Goal: Understand site structure: Understand site structure

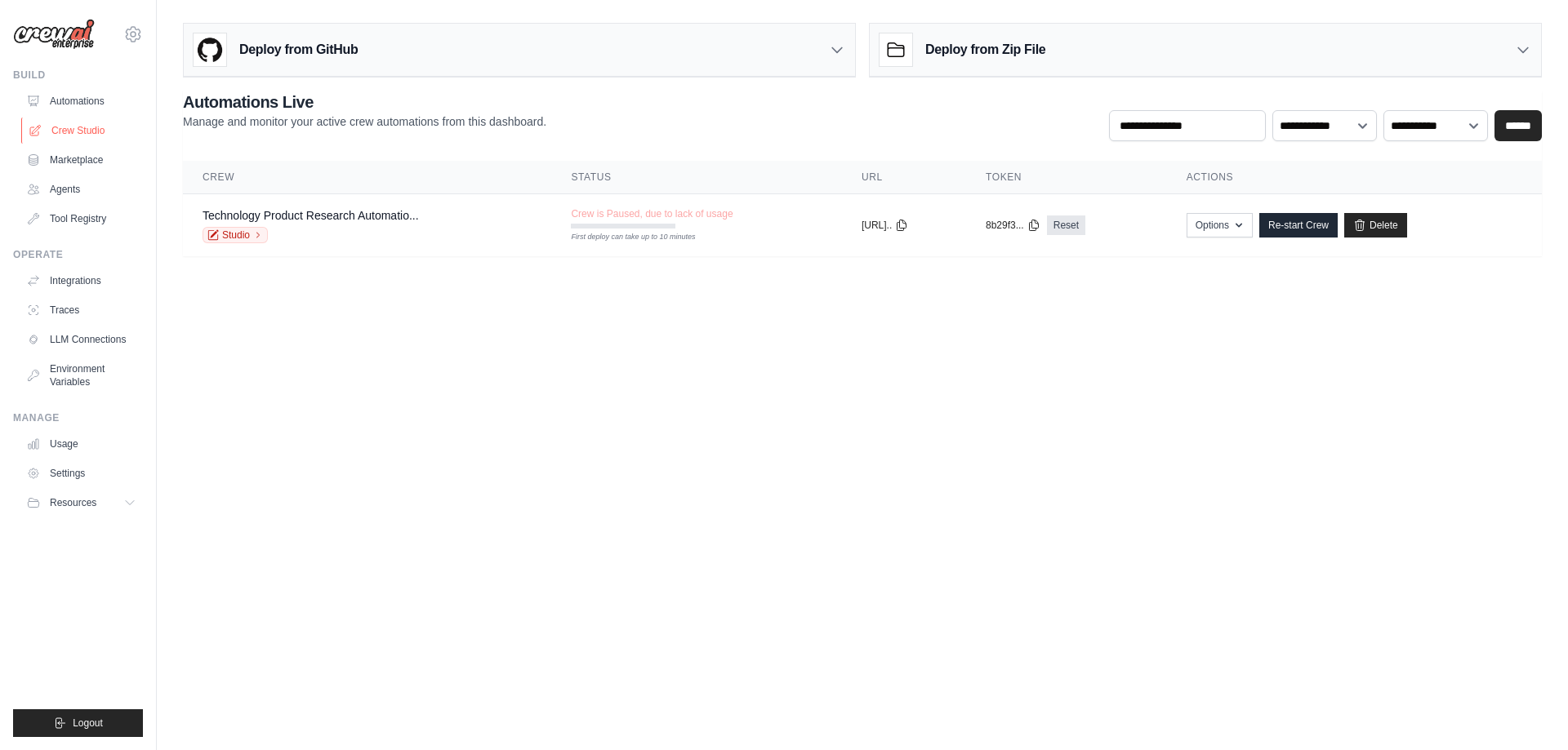
click at [95, 128] on link "Crew Studio" at bounding box center [83, 130] width 124 height 26
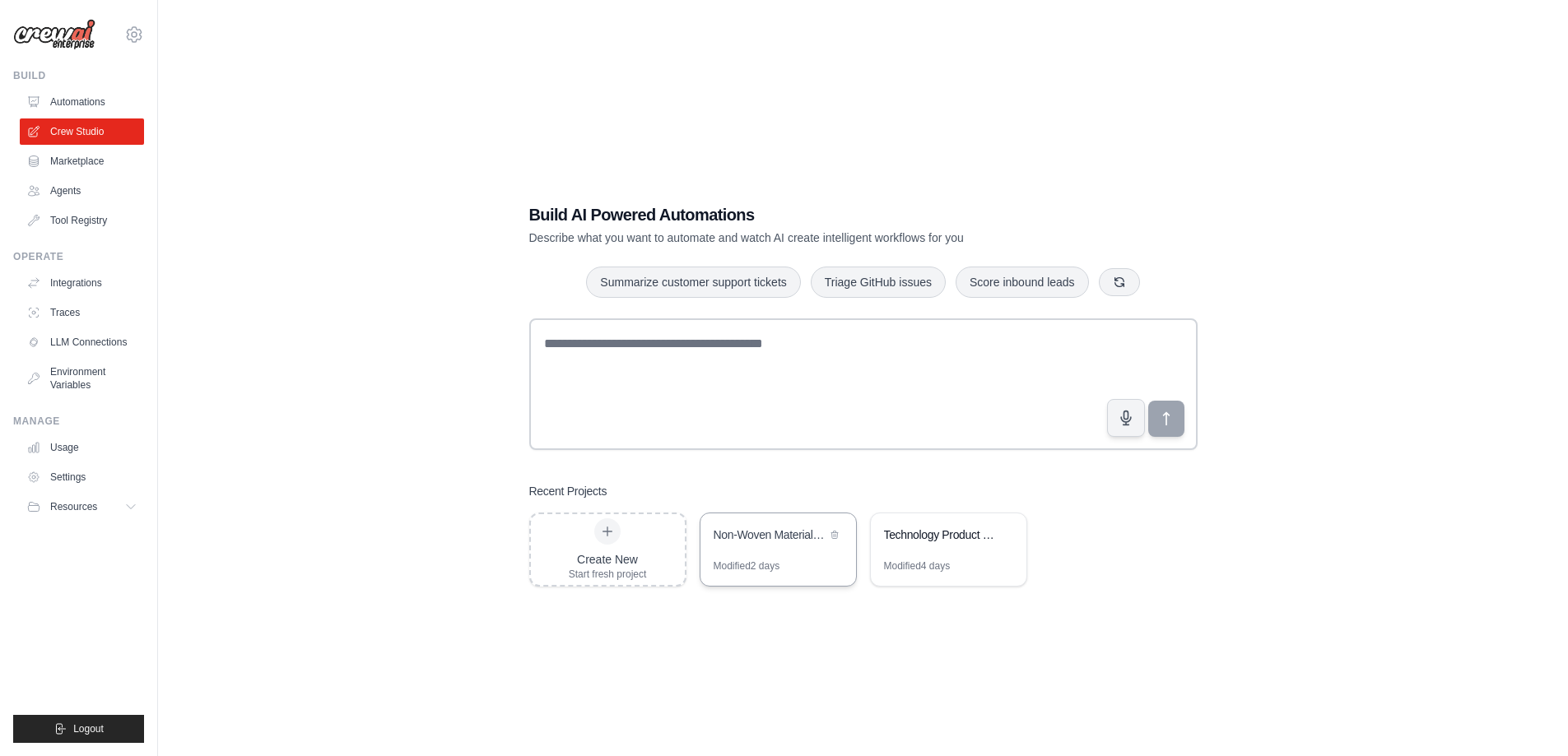
click at [768, 554] on div "Non-Woven Materials Sustainability Analysis" at bounding box center [779, 536] width 156 height 46
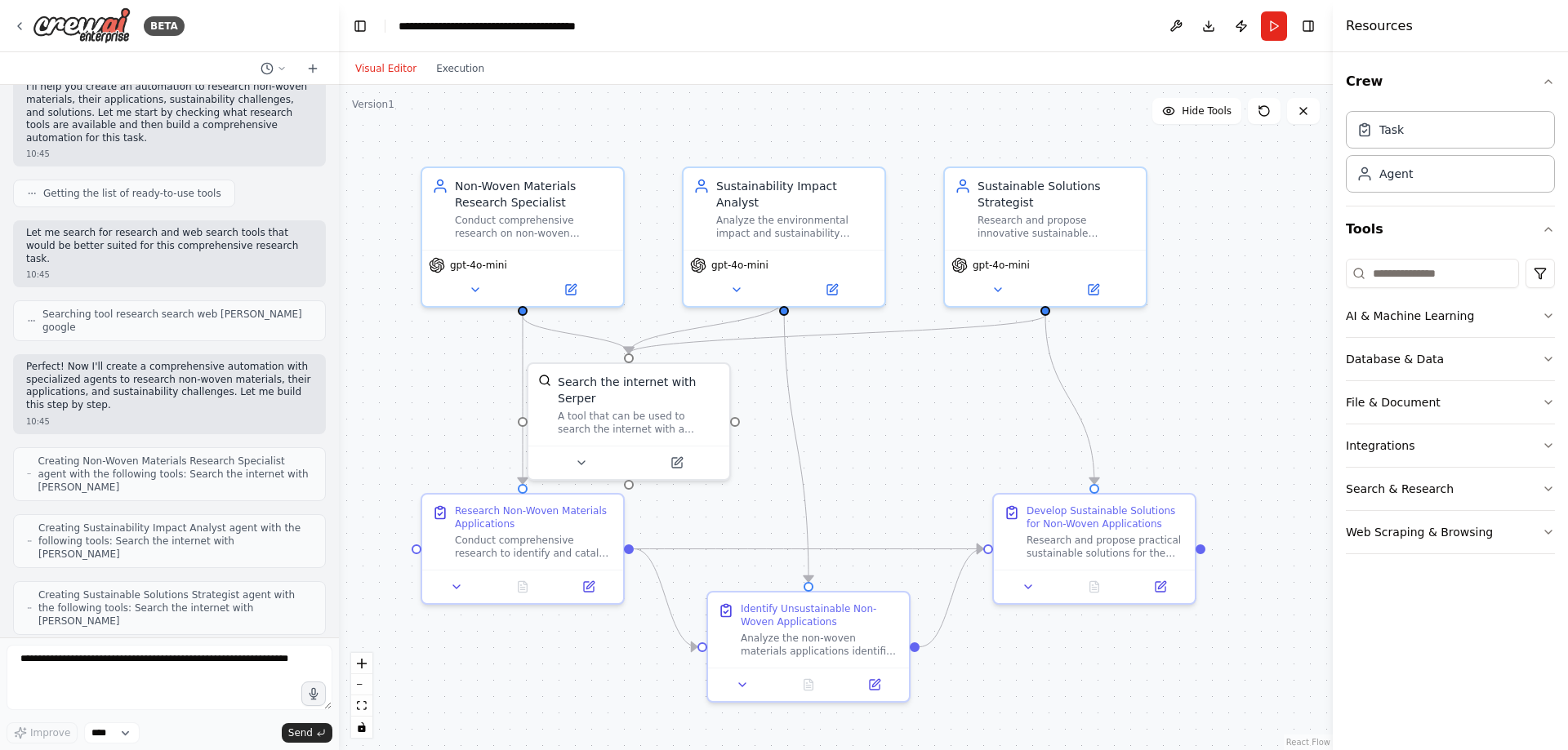
scroll to position [164, 0]
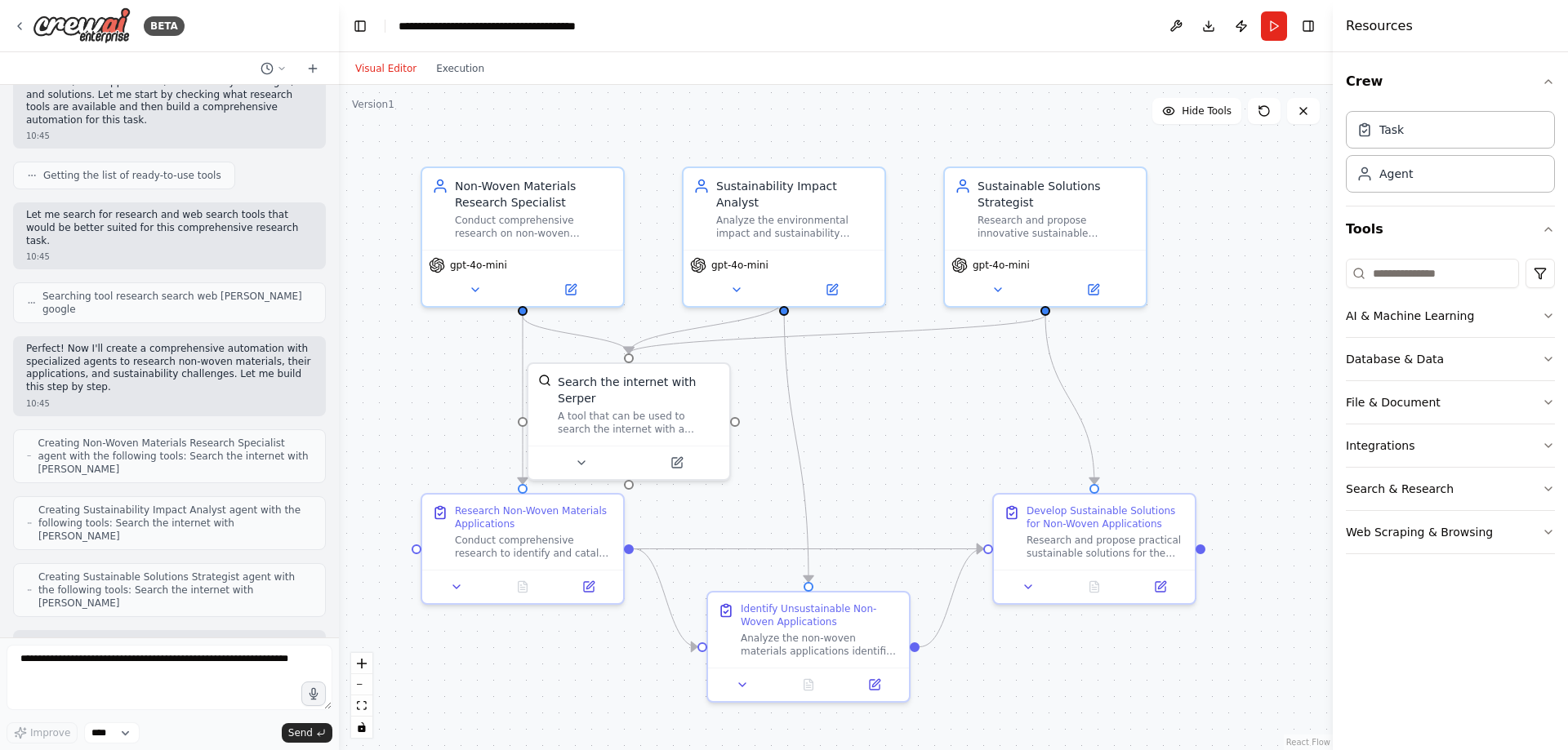
click at [189, 436] on span "Creating Non-Woven Materials Research Specialist agent with the following tools…" at bounding box center [174, 456] width 275 height 39
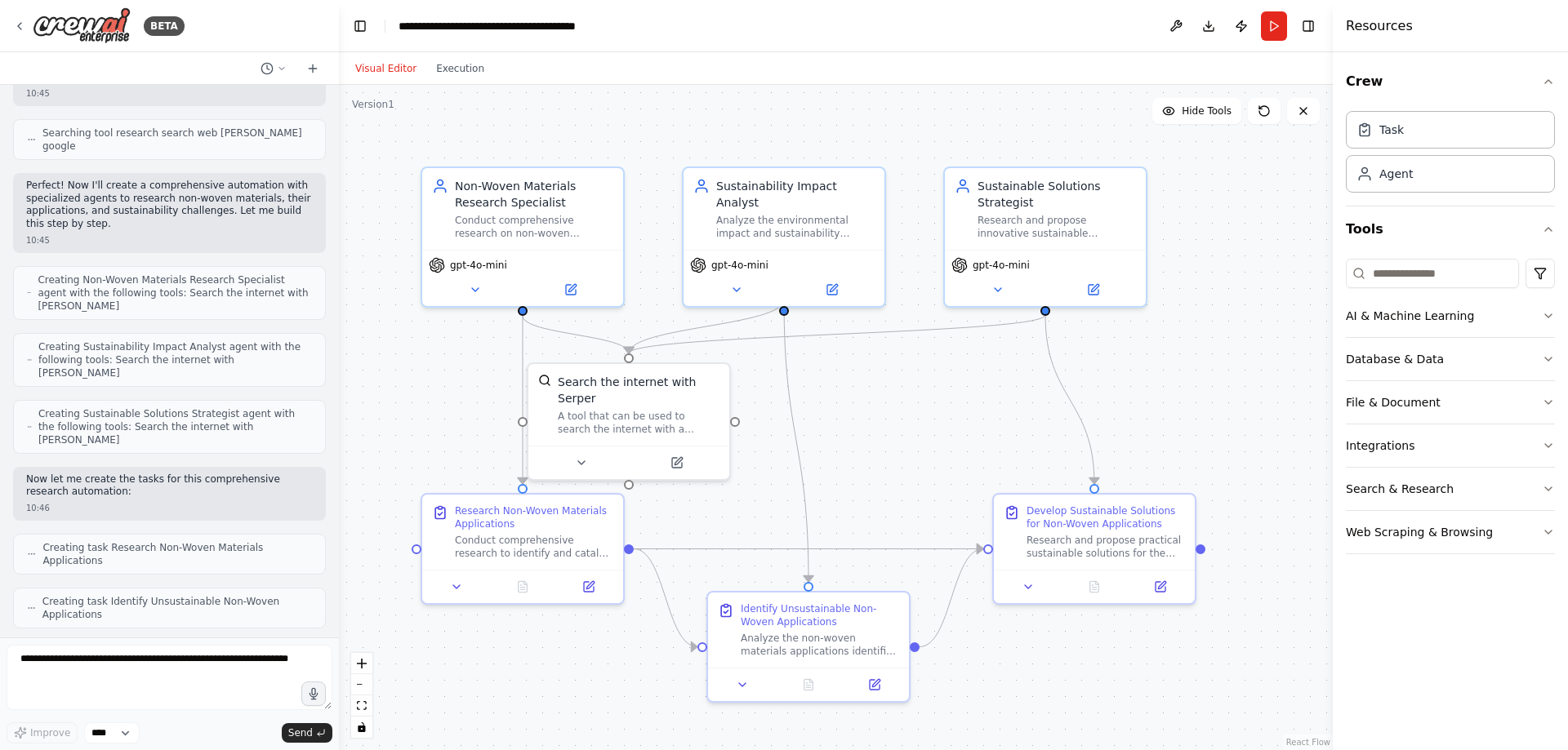
scroll to position [408, 0]
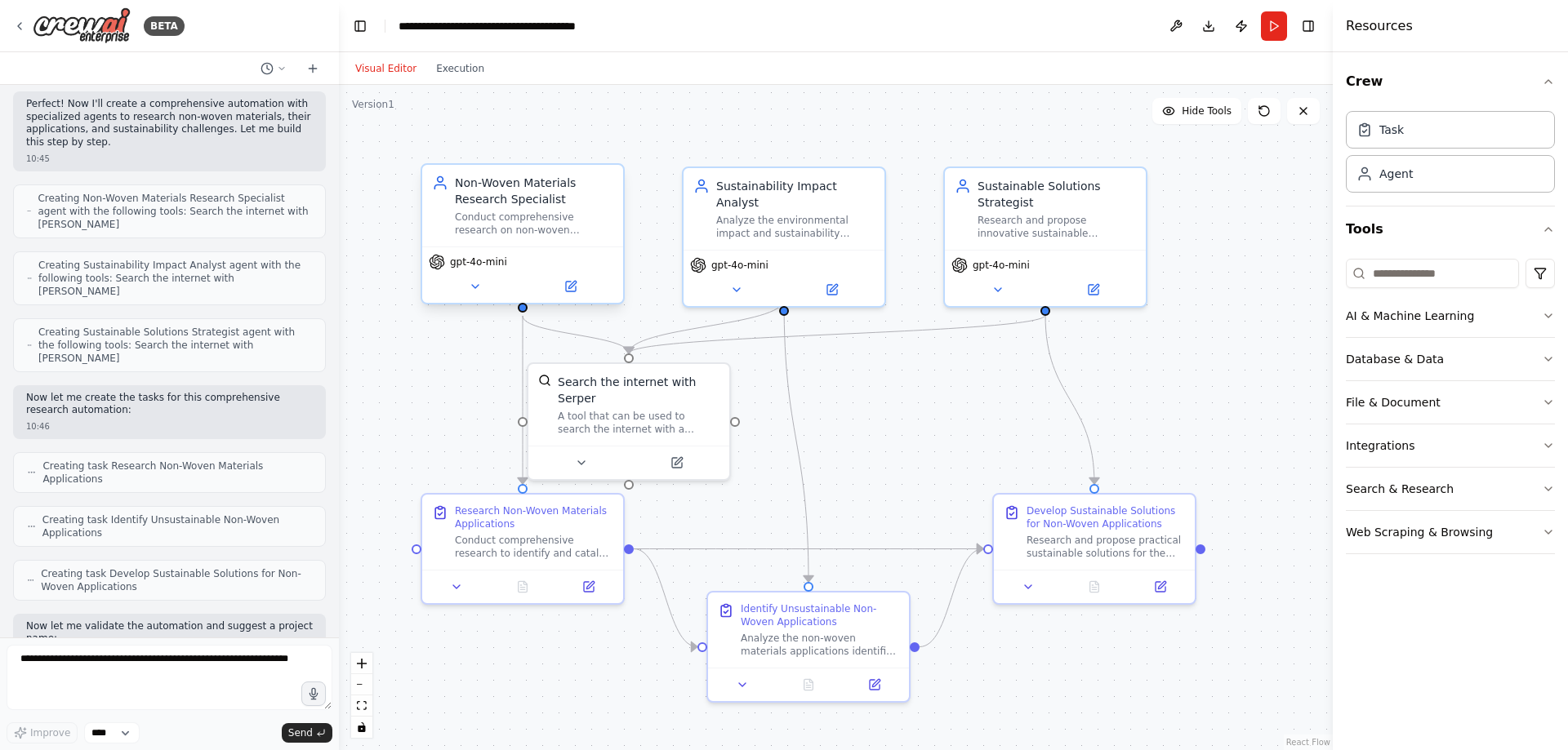
click at [523, 215] on div "Conduct comprehensive research on non-woven materials, their manufacturing proc…" at bounding box center [534, 223] width 158 height 26
click at [572, 285] on icon at bounding box center [572, 284] width 7 height 7
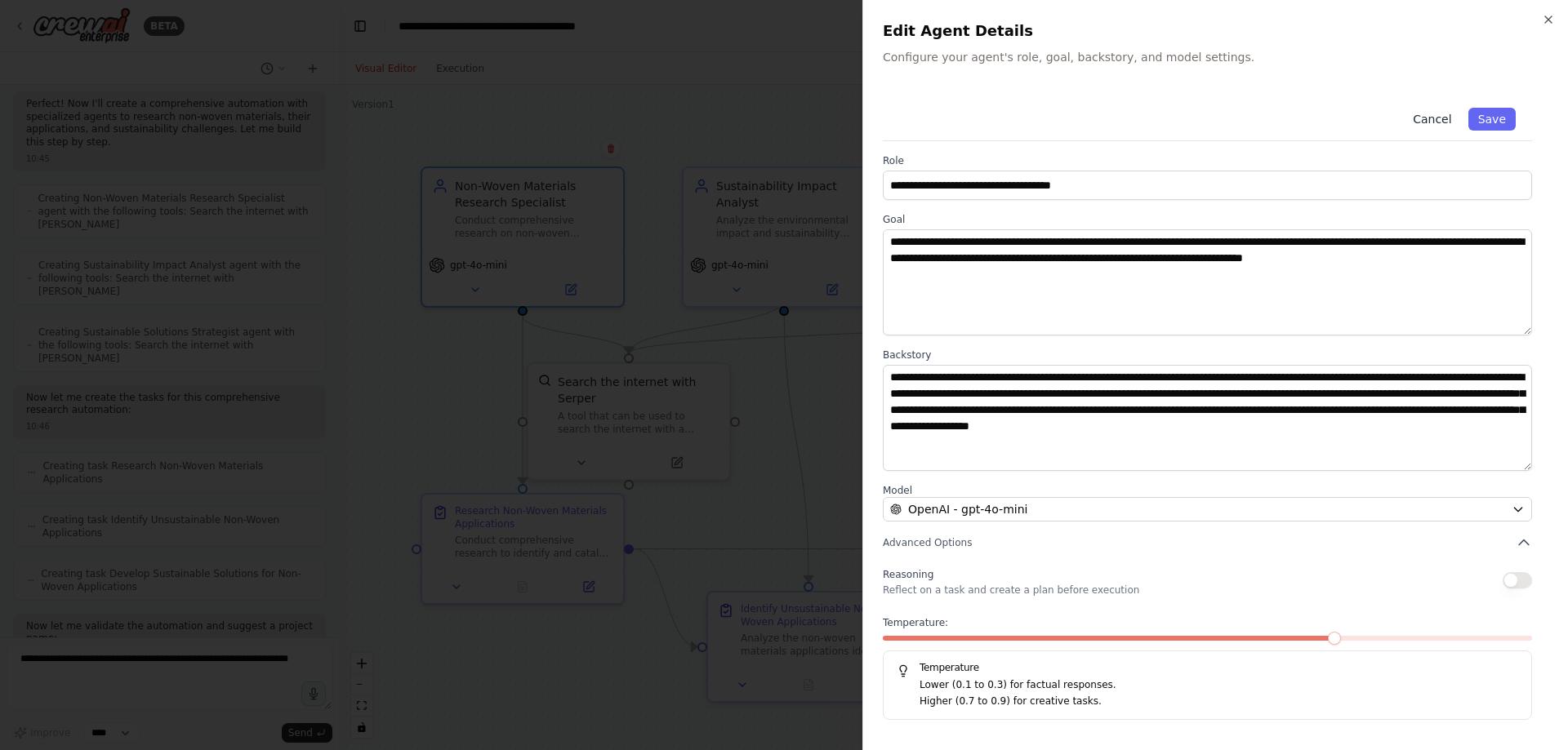
click at [1428, 120] on button "Cancel" at bounding box center [1431, 119] width 58 height 23
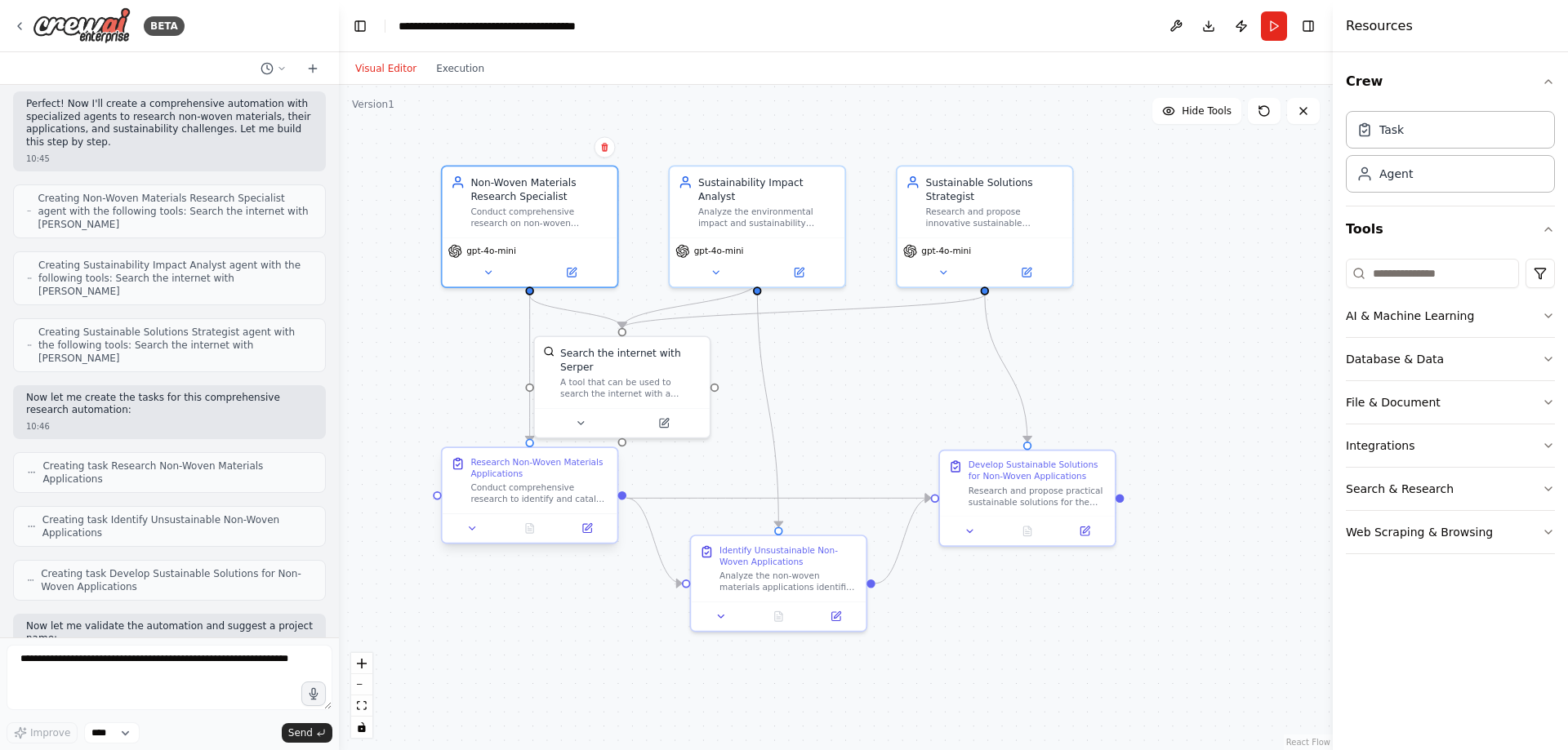
click at [560, 488] on div "Conduct comprehensive research to identify and catalog all major end-use applic…" at bounding box center [539, 494] width 138 height 23
click at [588, 532] on icon at bounding box center [587, 528] width 8 height 8
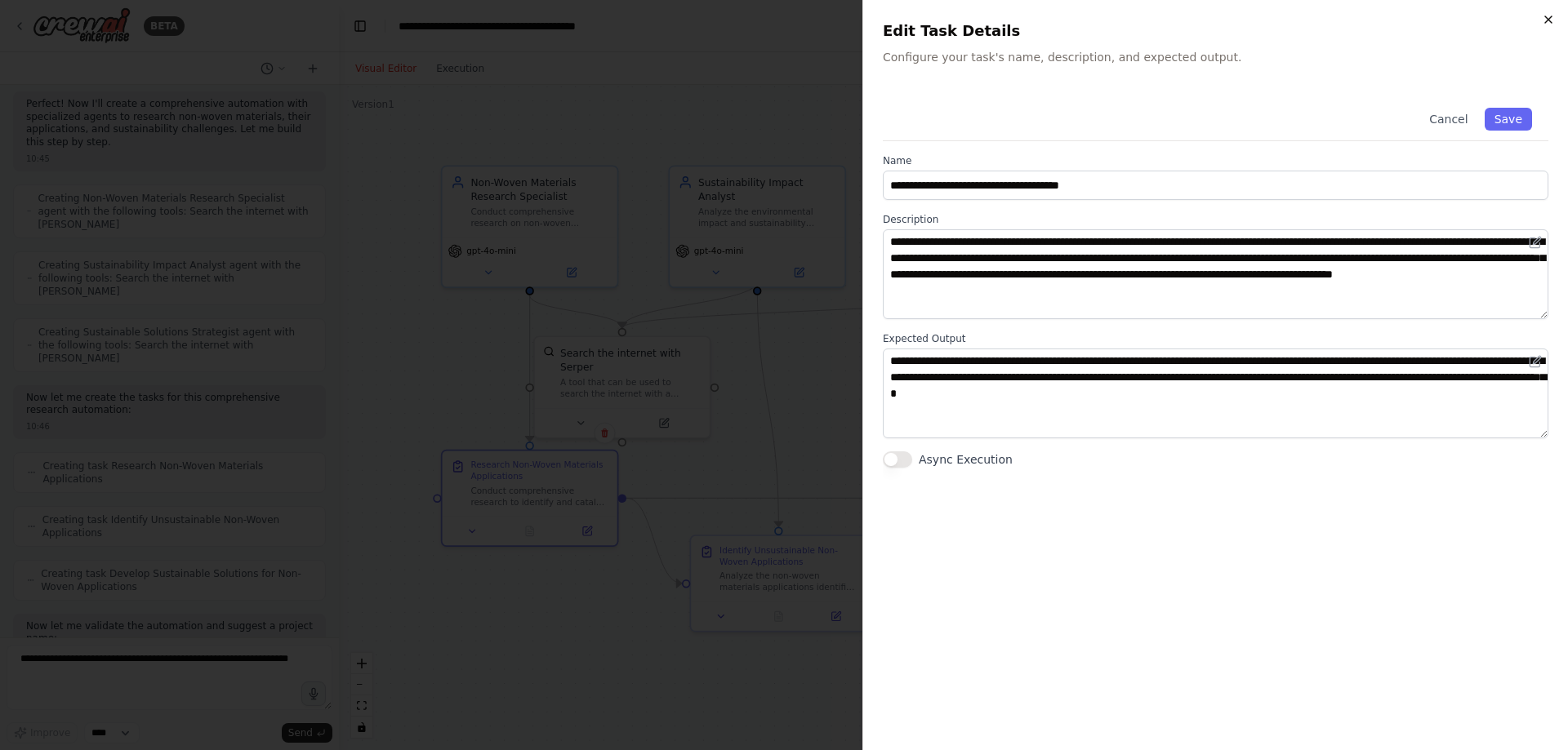
click at [1548, 17] on icon "button" at bounding box center [1548, 20] width 13 height 13
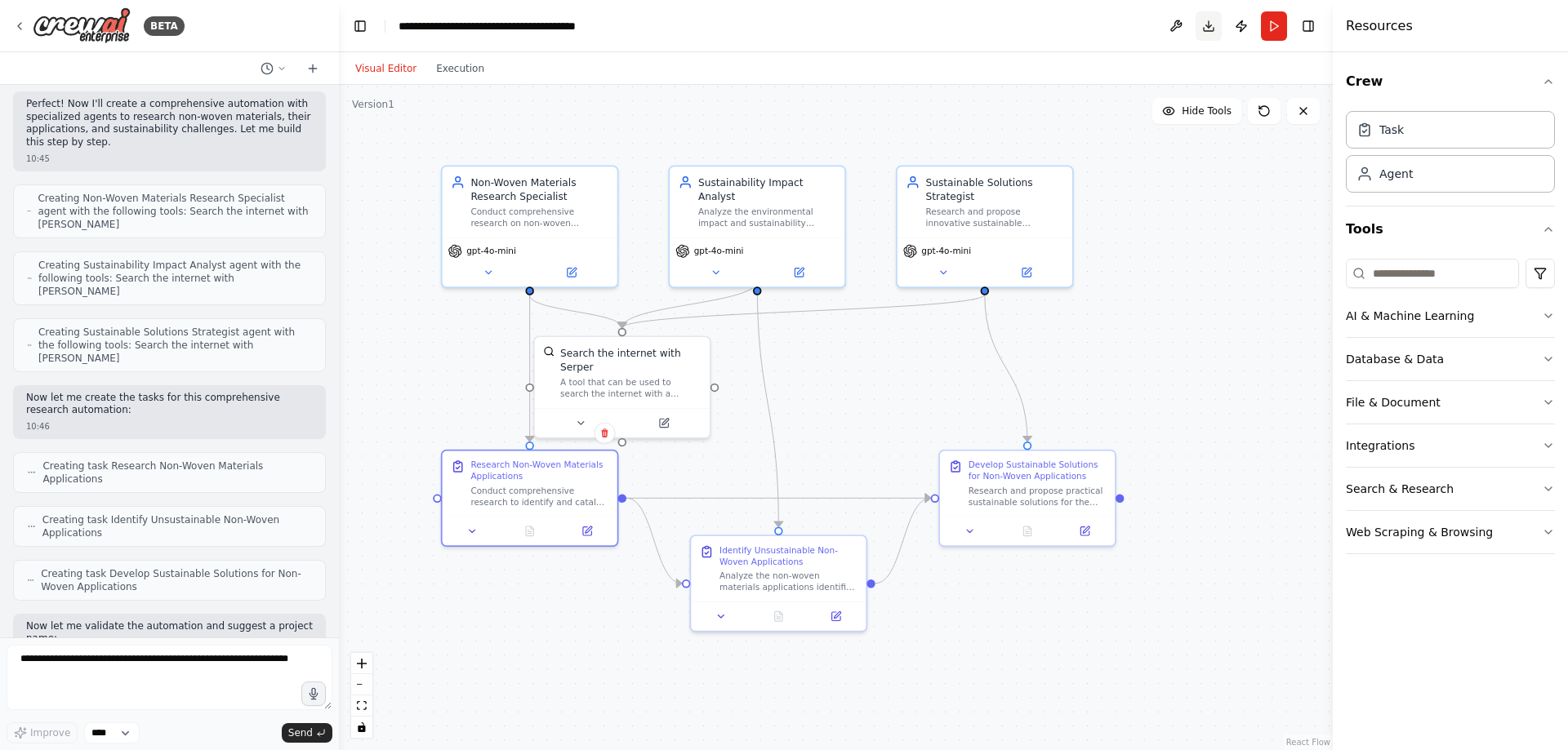
click at [1211, 27] on button "Download" at bounding box center [1208, 26] width 26 height 29
click at [1452, 179] on div "Agent" at bounding box center [1450, 173] width 209 height 37
click at [1421, 126] on div "Task" at bounding box center [1450, 129] width 209 height 37
click at [609, 619] on div ".deletable-edge-delete-btn { width: 20px; height: 20px; border: 0px solid #ffff…" at bounding box center [836, 418] width 994 height 666
click at [839, 615] on icon at bounding box center [835, 613] width 8 height 8
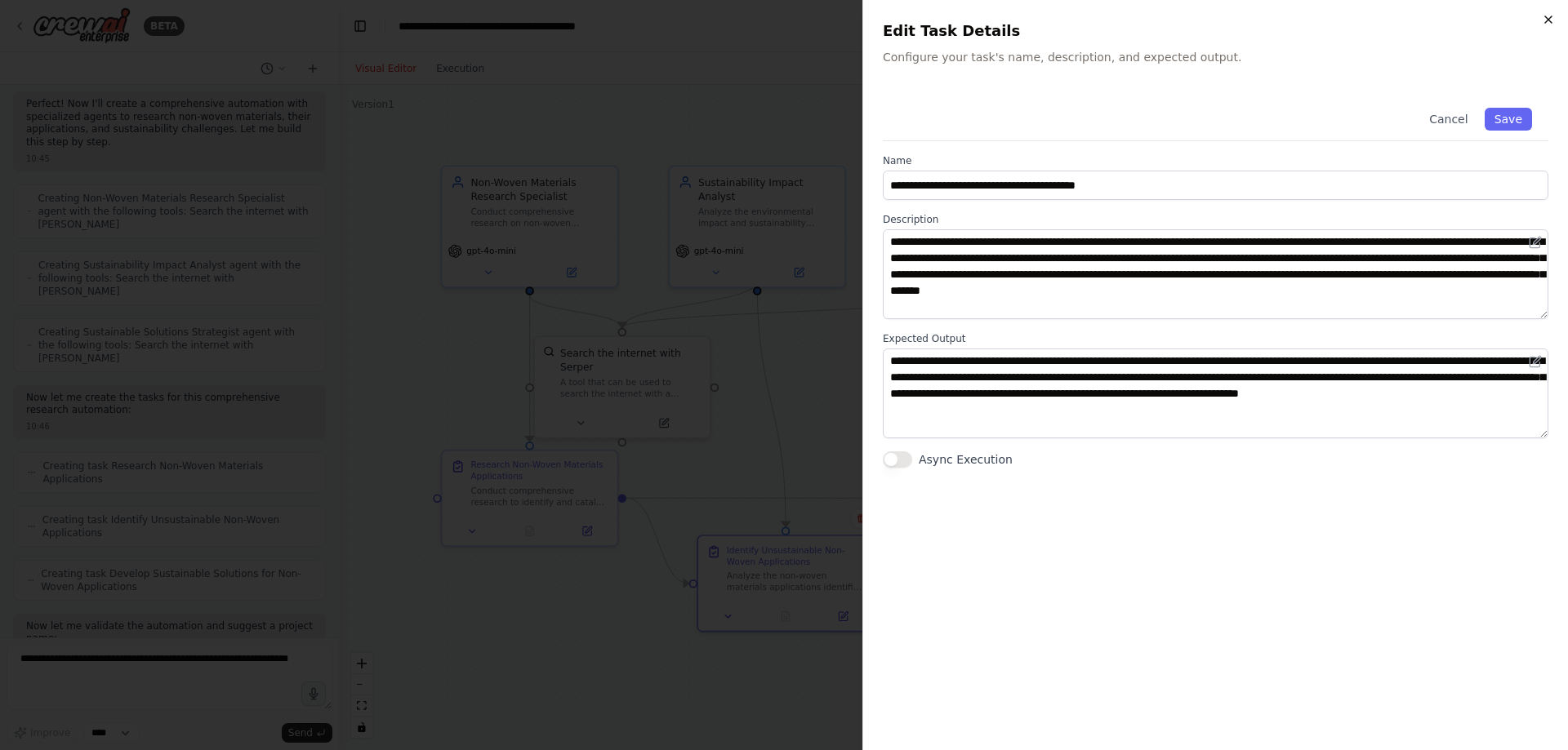
click at [1549, 22] on icon "button" at bounding box center [1548, 20] width 13 height 13
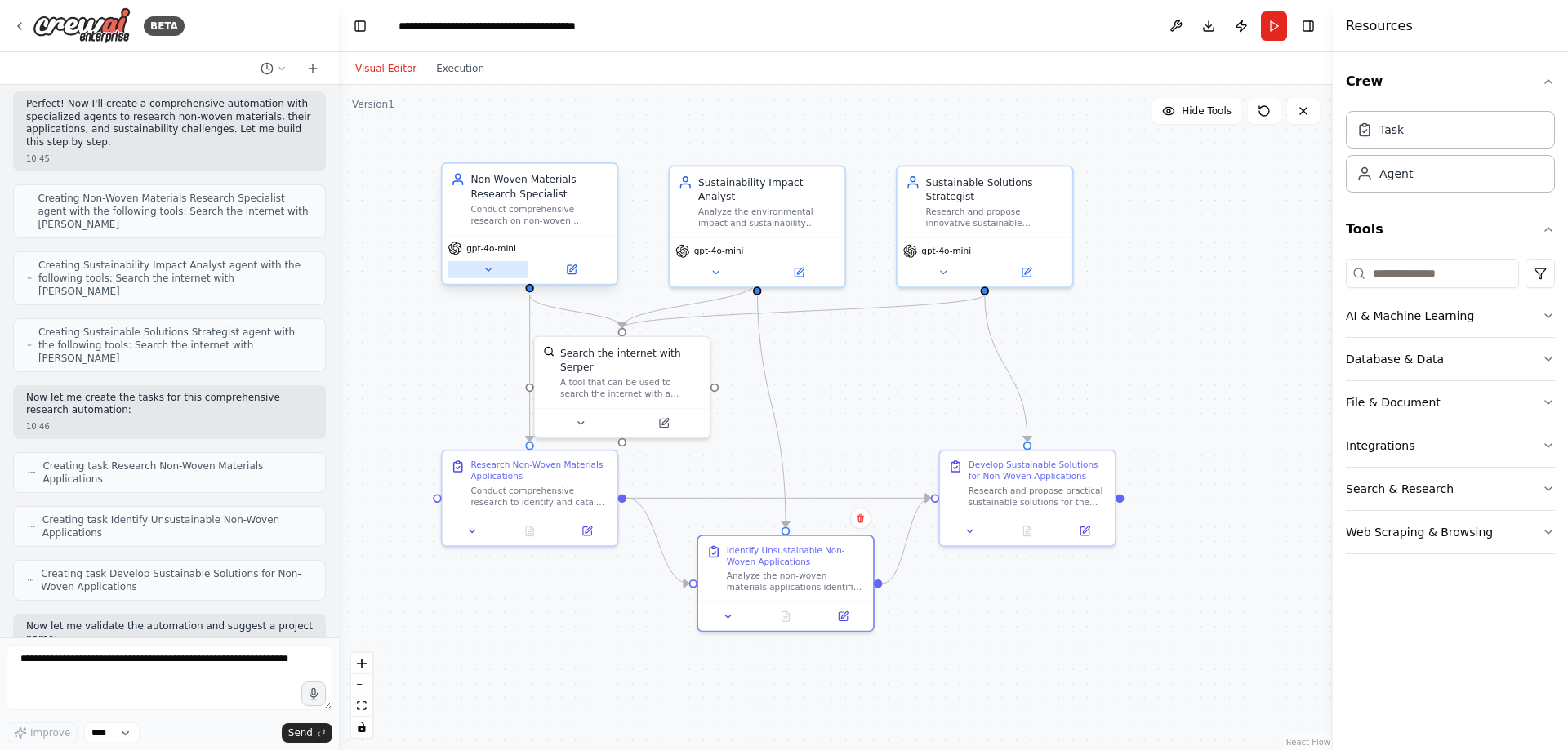
click at [485, 275] on icon at bounding box center [488, 269] width 12 height 12
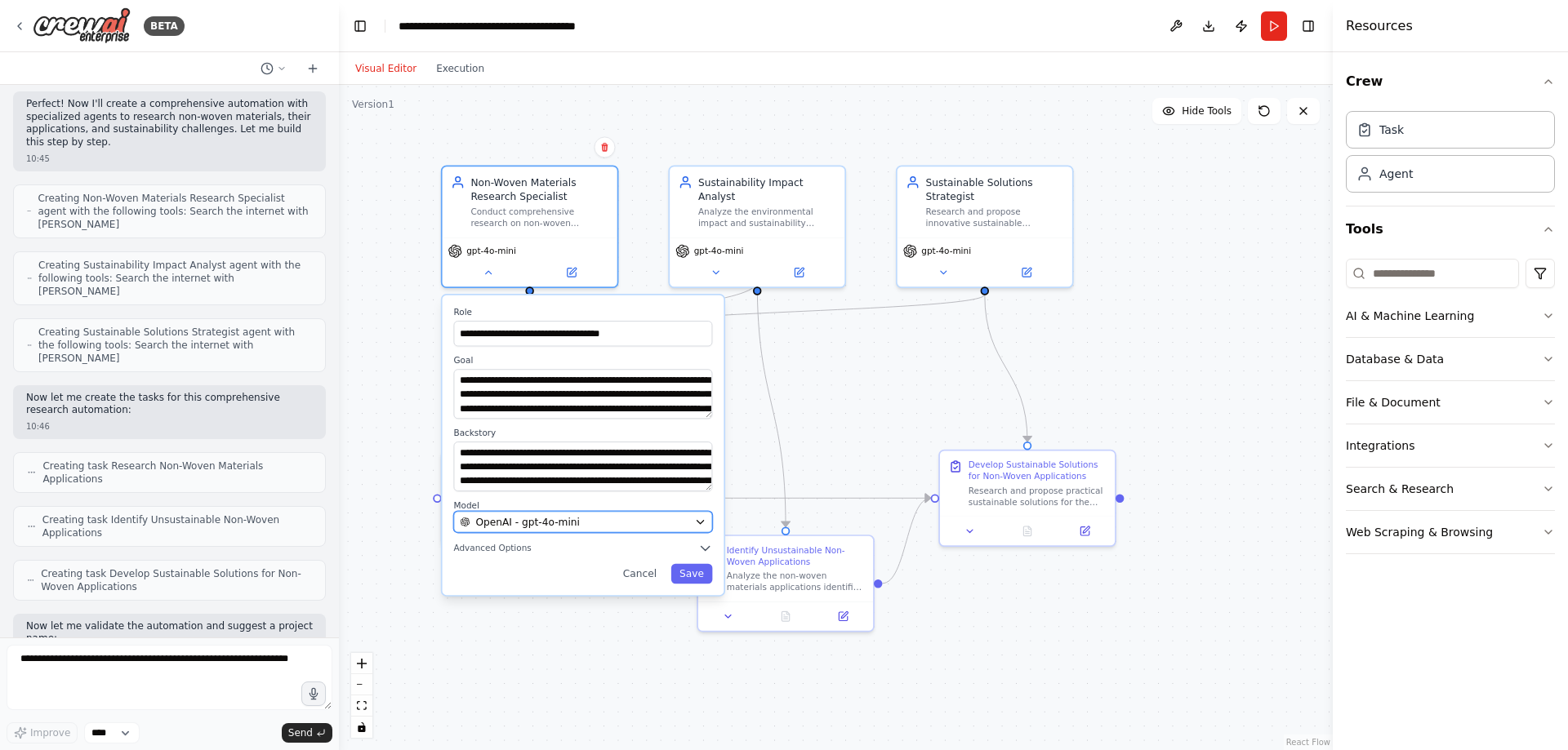
click at [697, 520] on icon "button" at bounding box center [700, 522] width 12 height 12
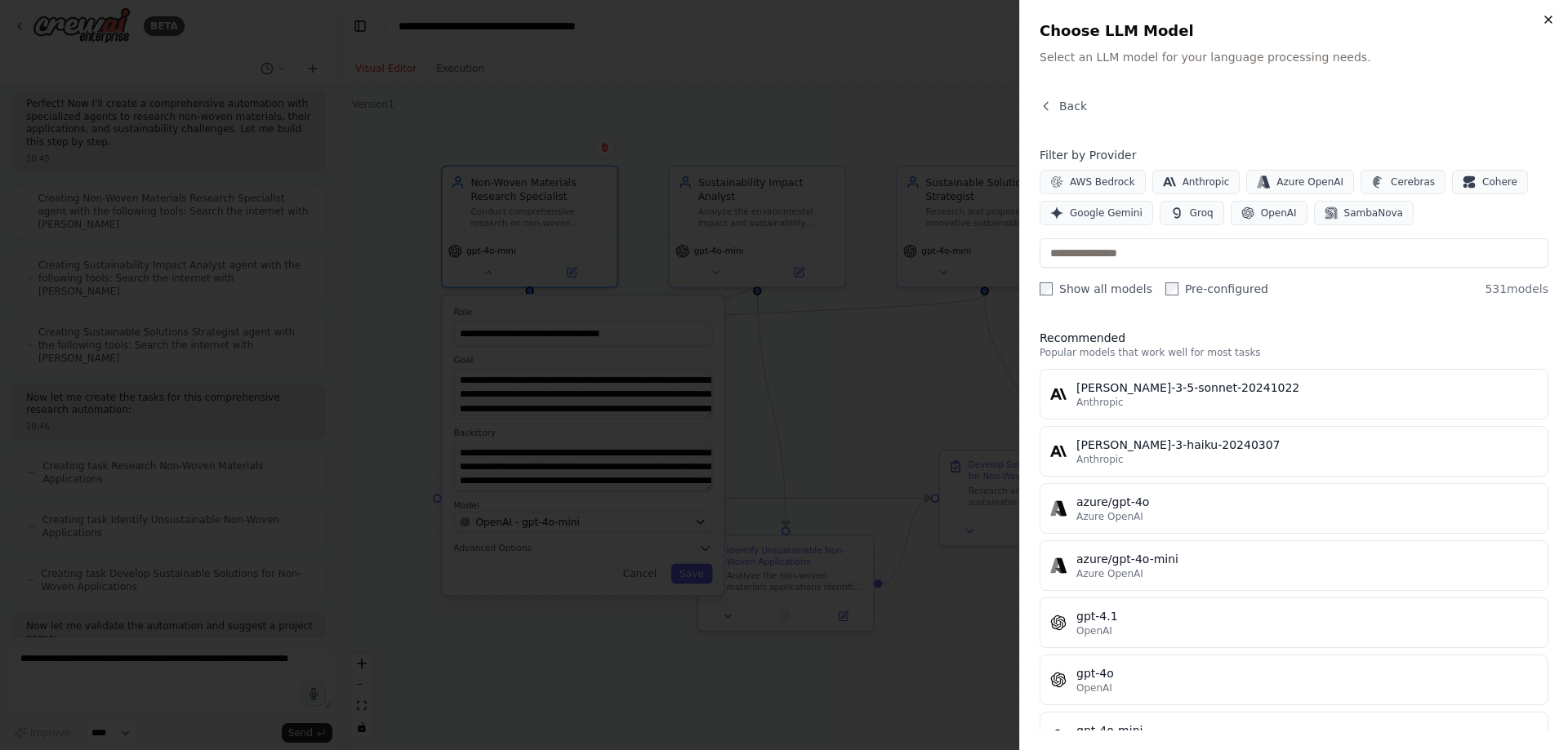
click at [1545, 22] on icon "button" at bounding box center [1548, 20] width 13 height 13
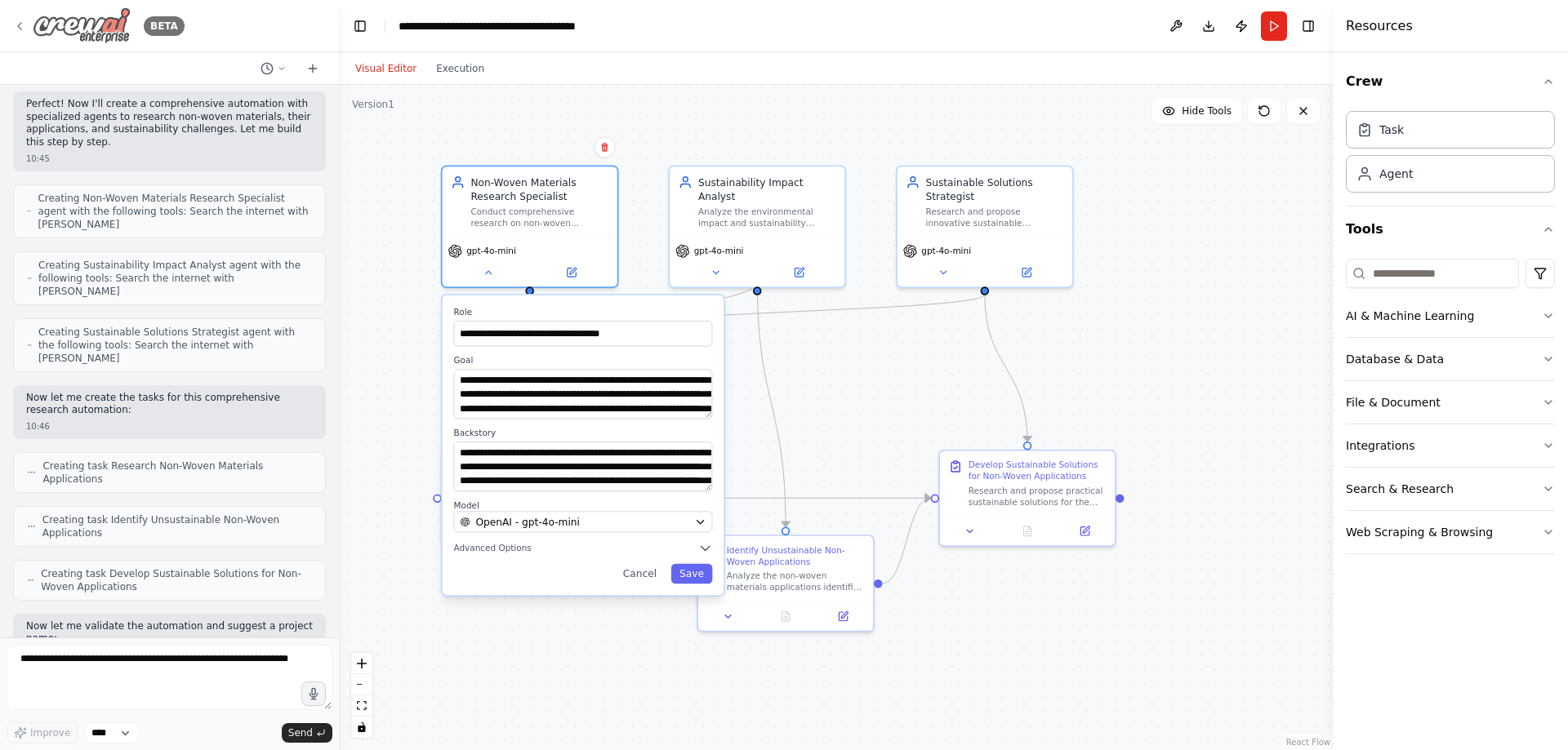
click at [23, 22] on icon at bounding box center [20, 26] width 13 height 13
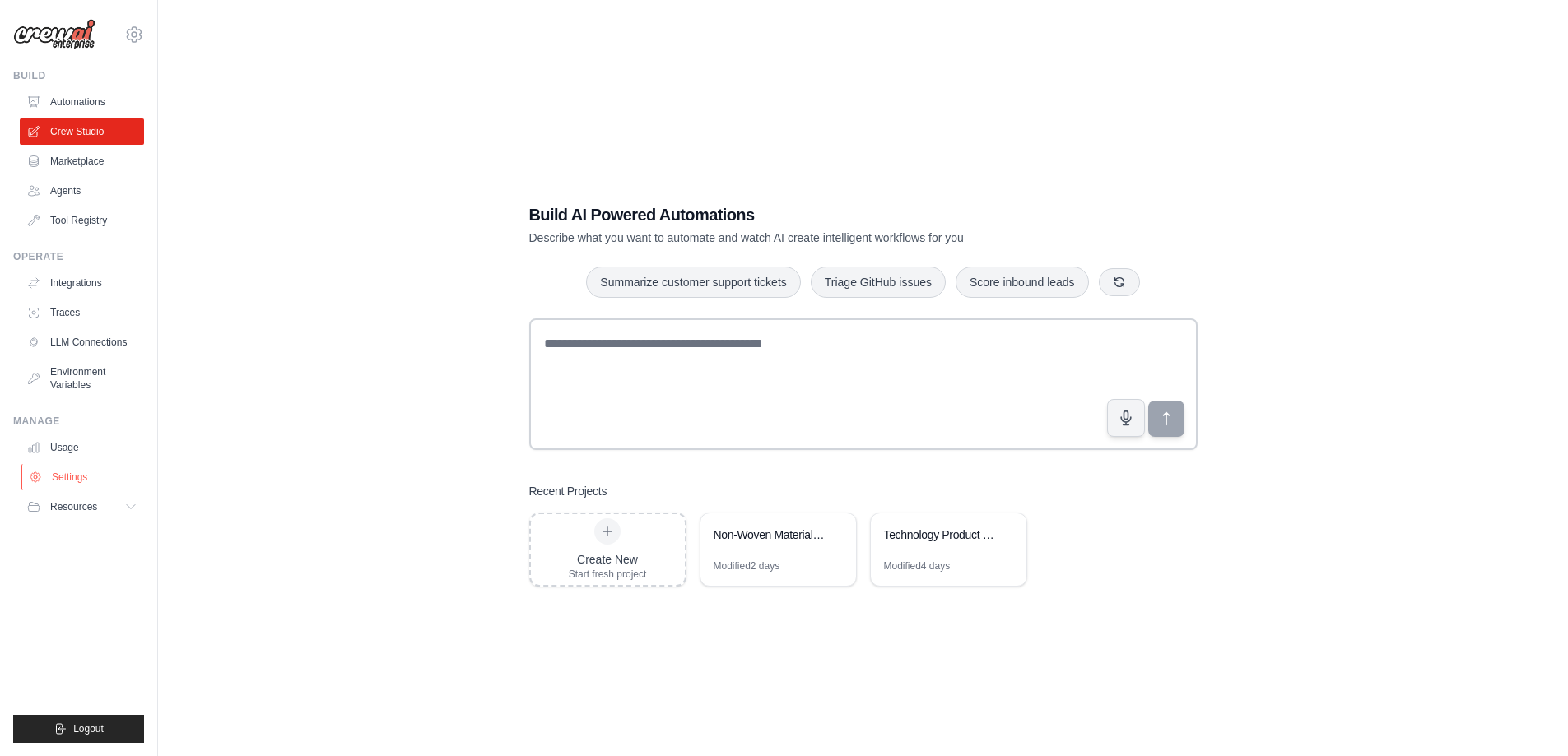
click at [73, 478] on link "Settings" at bounding box center [83, 477] width 125 height 26
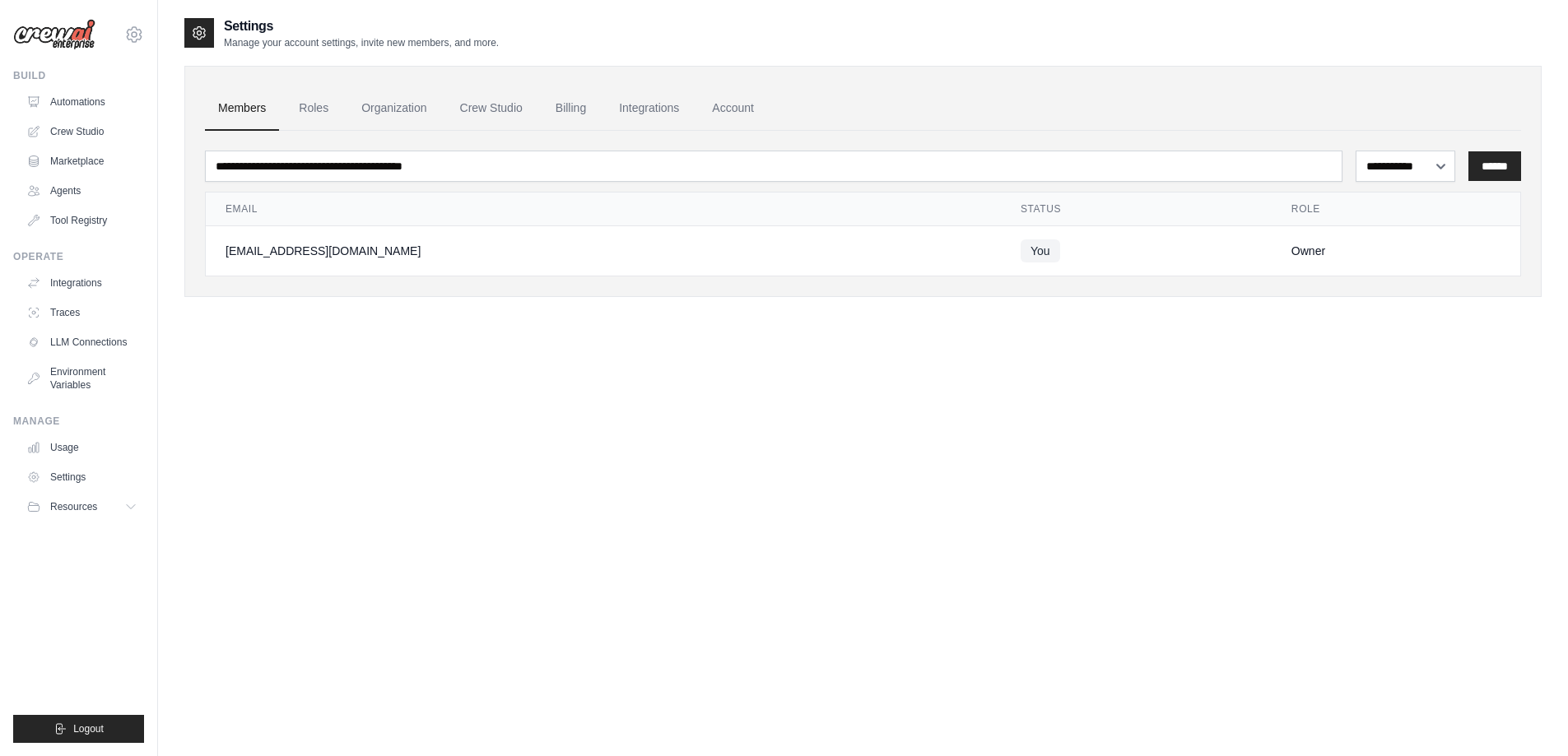
click at [79, 328] on ul "Integrations Traces LLM Connections Environment Variables" at bounding box center [82, 333] width 125 height 128
click at [76, 343] on link "LLM Connections" at bounding box center [83, 341] width 125 height 26
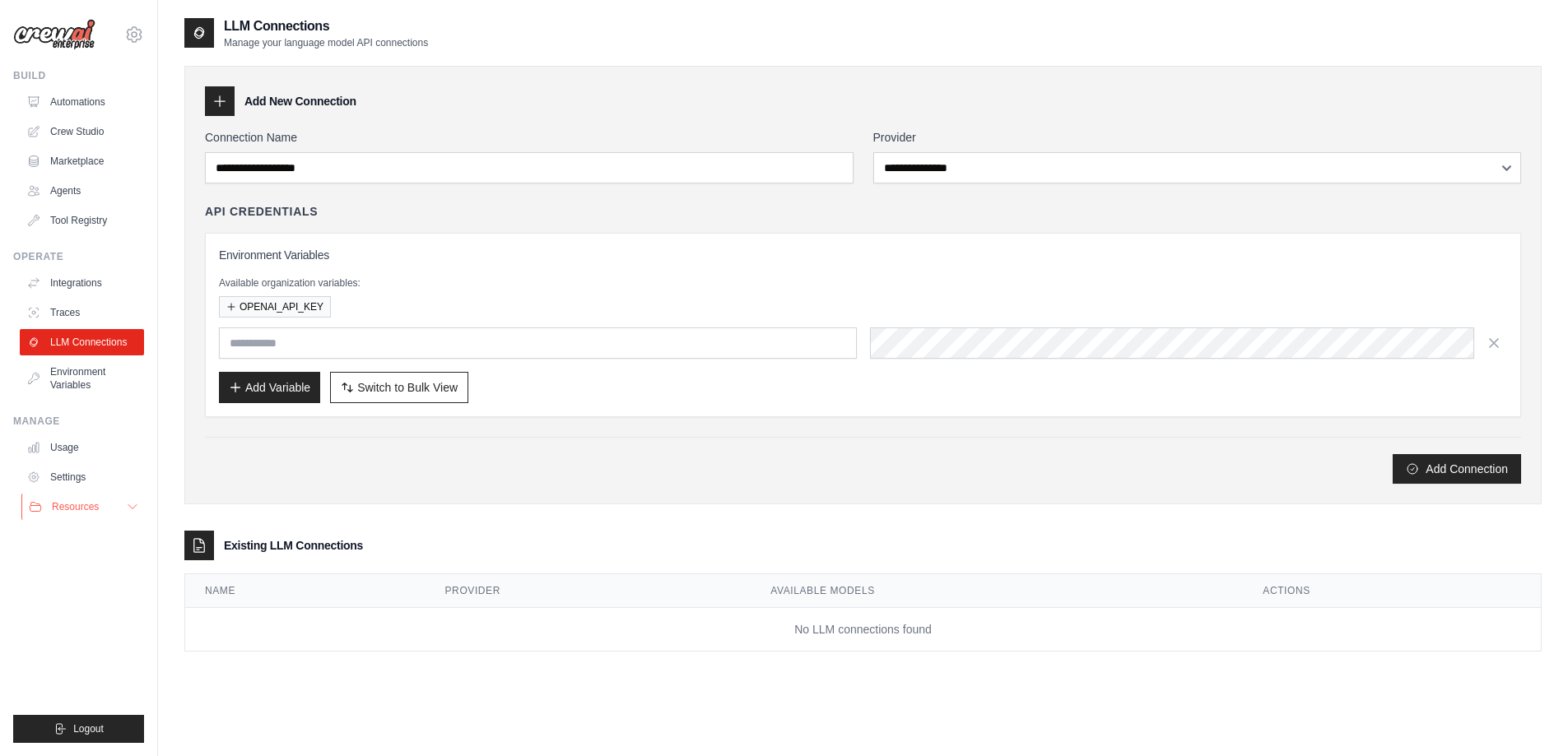
click at [133, 506] on icon at bounding box center [133, 506] width 13 height 13
click at [102, 531] on span "Documentation" at bounding box center [91, 535] width 66 height 13
